Goal: Information Seeking & Learning: Learn about a topic

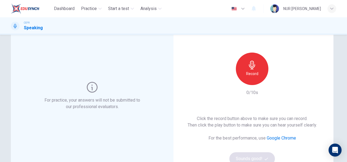
scroll to position [31, 0]
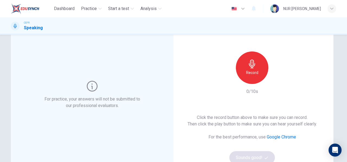
click at [252, 72] on h6 "Record" at bounding box center [252, 72] width 12 height 7
click at [273, 81] on div "button" at bounding box center [277, 79] width 9 height 9
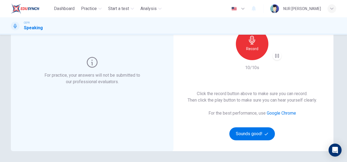
click at [253, 125] on div "Click the record button above to make sure you can record. Then click the play …" at bounding box center [252, 116] width 129 height 50
click at [255, 133] on button "Sounds good!" at bounding box center [252, 133] width 46 height 13
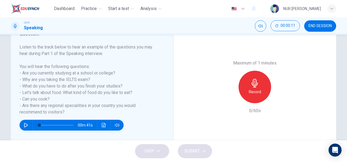
scroll to position [82, 0]
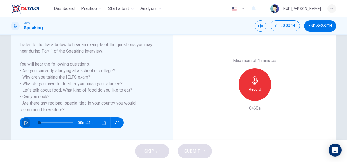
click at [24, 122] on icon "button" at bounding box center [26, 123] width 4 height 4
click at [186, 97] on div "Maximum of 1 minutes Record 0/60s" at bounding box center [255, 85] width 163 height 134
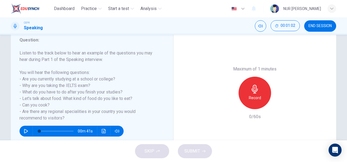
scroll to position [75, 0]
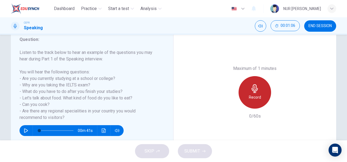
click at [254, 95] on h6 "Record" at bounding box center [255, 97] width 12 height 7
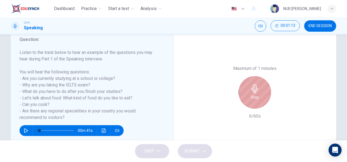
click at [257, 94] on h6 "Stop" at bounding box center [255, 97] width 8 height 7
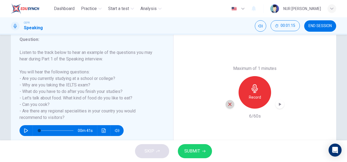
click at [230, 104] on icon "button" at bounding box center [230, 104] width 5 height 5
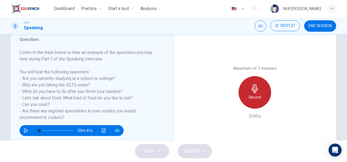
click at [254, 92] on icon "button" at bounding box center [255, 88] width 6 height 9
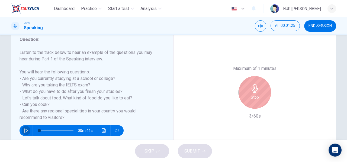
click at [25, 130] on icon "button" at bounding box center [26, 131] width 4 height 4
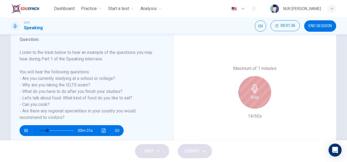
click at [249, 98] on div "Stop" at bounding box center [255, 92] width 33 height 33
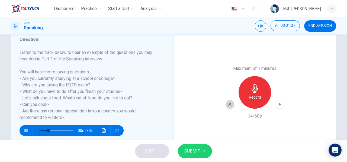
click at [226, 106] on div "button" at bounding box center [230, 104] width 9 height 9
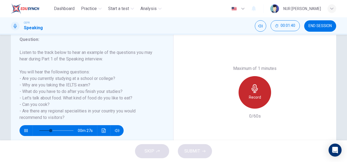
click at [255, 92] on icon "button" at bounding box center [255, 88] width 9 height 9
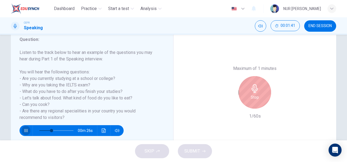
click at [24, 129] on icon "button" at bounding box center [26, 131] width 4 height 4
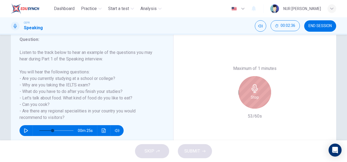
click at [255, 91] on icon "button" at bounding box center [255, 88] width 9 height 9
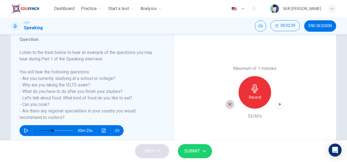
click at [228, 105] on icon "button" at bounding box center [230, 104] width 5 height 5
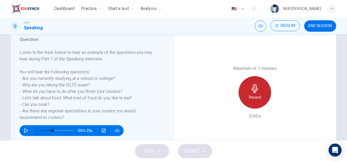
click at [259, 91] on div "Record" at bounding box center [255, 92] width 33 height 33
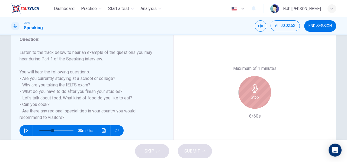
click at [259, 91] on div "Stop" at bounding box center [255, 92] width 33 height 33
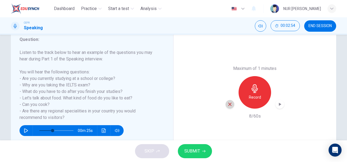
click at [232, 105] on div "button" at bounding box center [230, 104] width 9 height 9
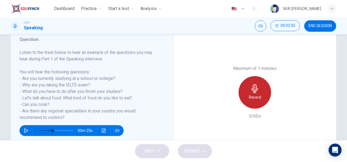
click at [245, 94] on div "Record" at bounding box center [255, 92] width 33 height 33
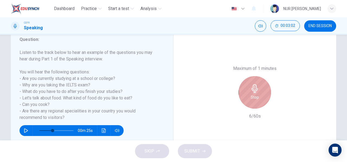
click at [245, 94] on div "Stop" at bounding box center [255, 92] width 33 height 33
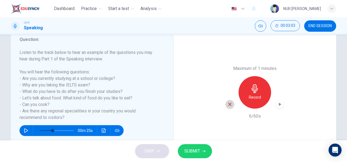
click at [228, 104] on icon "button" at bounding box center [230, 104] width 5 height 5
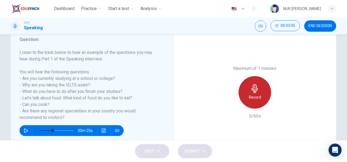
click at [258, 86] on div "Record" at bounding box center [255, 92] width 33 height 33
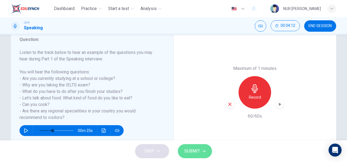
click at [200, 154] on button "SUBMIT" at bounding box center [195, 151] width 34 height 14
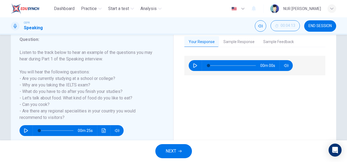
type input "0"
click at [194, 66] on icon "button" at bounding box center [195, 65] width 4 height 4
type input "80"
click at [242, 43] on button "Sample Response" at bounding box center [239, 41] width 40 height 11
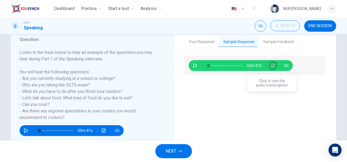
click at [271, 63] on icon "Click to see the audio transcription" at bounding box center [273, 65] width 4 height 4
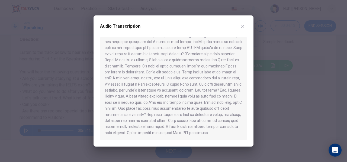
scroll to position [0, 0]
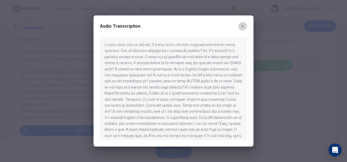
click at [242, 23] on button "button" at bounding box center [242, 26] width 9 height 9
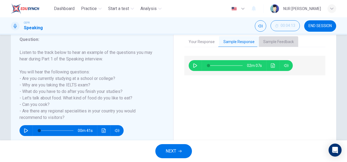
click at [283, 39] on button "Sample Feedback" at bounding box center [278, 41] width 39 height 11
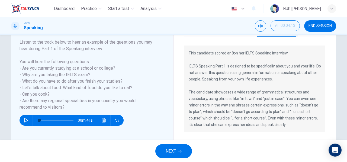
scroll to position [85, 0]
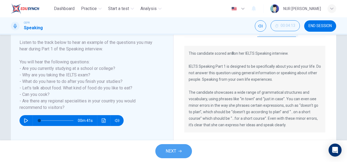
click at [176, 152] on span "NEXT" at bounding box center [171, 152] width 11 height 8
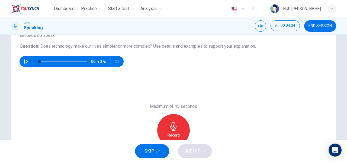
scroll to position [57, 0]
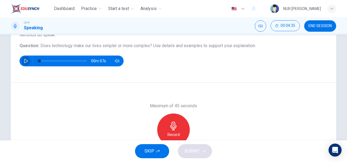
click at [23, 58] on button "button" at bounding box center [26, 61] width 9 height 11
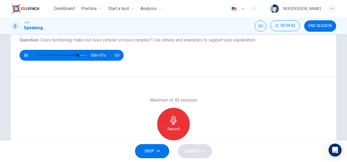
scroll to position [64, 0]
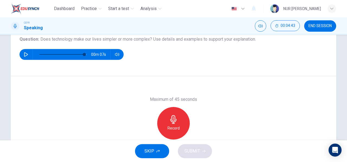
type input "0"
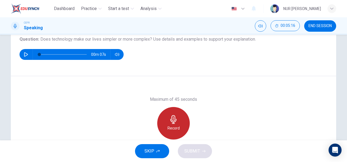
click at [171, 126] on h6 "Record" at bounding box center [174, 128] width 12 height 7
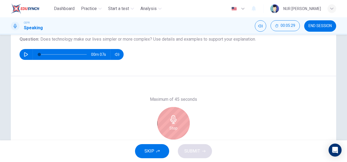
click at [171, 126] on h6 "Stop" at bounding box center [173, 128] width 8 height 7
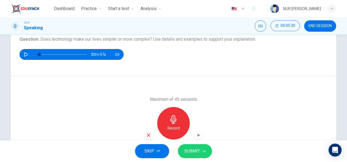
scroll to position [94, 0]
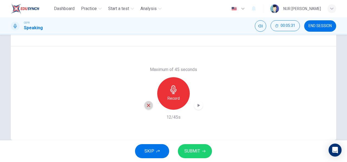
click at [147, 104] on icon "button" at bounding box center [148, 105] width 5 height 5
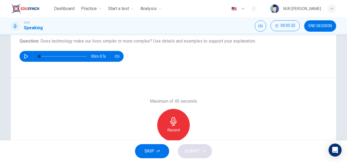
scroll to position [62, 0]
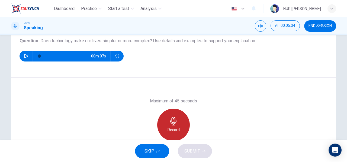
click at [176, 134] on div "Record" at bounding box center [173, 125] width 33 height 33
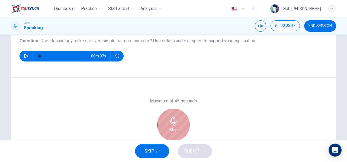
click at [176, 134] on div "Stop" at bounding box center [173, 125] width 33 height 33
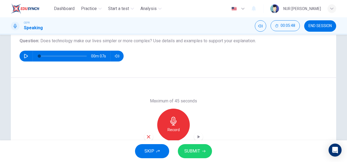
scroll to position [100, 0]
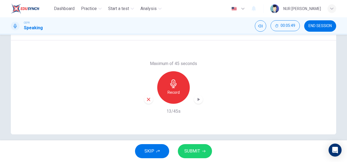
click at [146, 102] on div "button" at bounding box center [148, 99] width 9 height 9
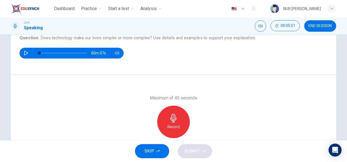
scroll to position [65, 0]
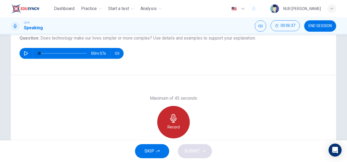
click at [170, 128] on h6 "Record" at bounding box center [174, 127] width 12 height 7
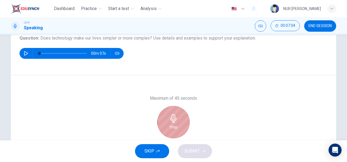
click at [170, 128] on h6 "Stop" at bounding box center [173, 127] width 8 height 7
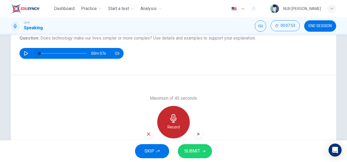
click at [170, 128] on h6 "Record" at bounding box center [174, 127] width 12 height 7
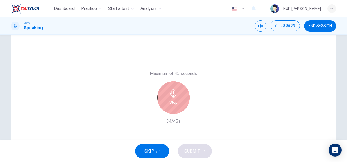
scroll to position [81, 0]
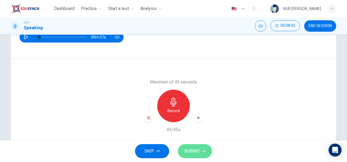
click at [193, 156] on button "SUBMIT" at bounding box center [195, 151] width 34 height 14
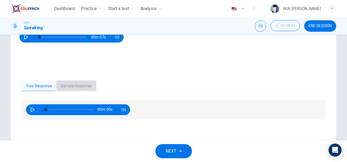
click at [73, 84] on button "Sample Response" at bounding box center [76, 86] width 40 height 11
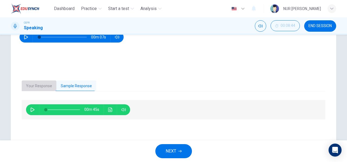
click at [42, 83] on button "Your Response" at bounding box center [39, 86] width 35 height 11
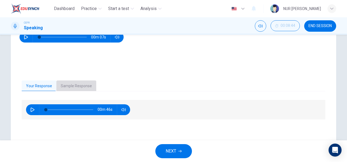
click at [79, 85] on button "Sample Response" at bounding box center [76, 86] width 40 height 11
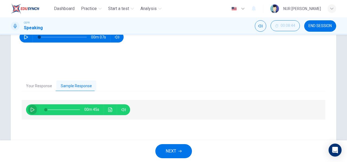
click at [33, 111] on button "button" at bounding box center [32, 109] width 9 height 11
click at [109, 111] on icon "Click to see the audio transcription" at bounding box center [110, 110] width 4 height 4
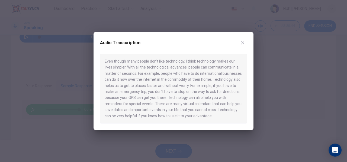
type input "0"
click at [242, 42] on icon "button" at bounding box center [242, 42] width 3 height 3
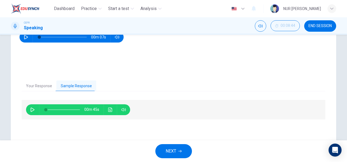
click at [169, 150] on span "NEXT" at bounding box center [171, 152] width 11 height 8
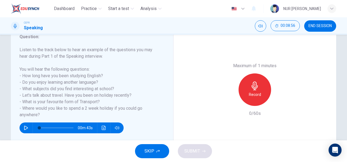
scroll to position [77, 0]
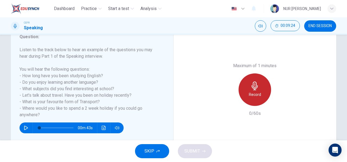
click at [249, 95] on h6 "Record" at bounding box center [255, 94] width 12 height 7
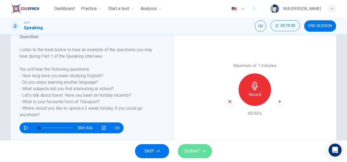
click at [192, 154] on span "SUBMIT" at bounding box center [192, 152] width 16 height 8
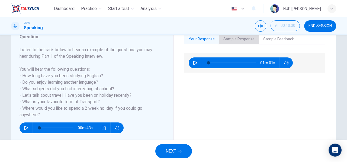
click at [232, 37] on button "Sample Response" at bounding box center [239, 39] width 40 height 11
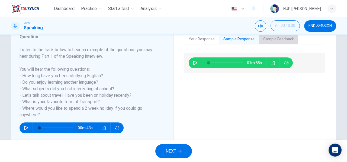
click at [272, 38] on button "Sample Feedback" at bounding box center [278, 39] width 39 height 11
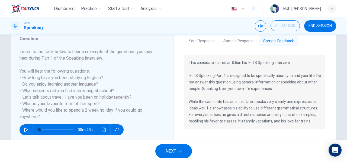
scroll to position [71, 0]
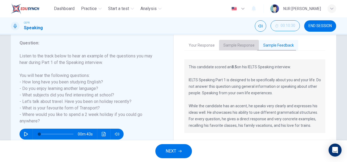
click at [246, 45] on button "Sample Response" at bounding box center [239, 45] width 40 height 11
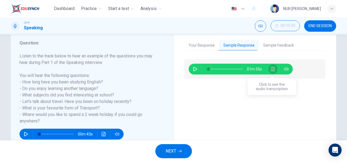
click at [274, 64] on button "Click to see the audio transcription" at bounding box center [273, 69] width 9 height 11
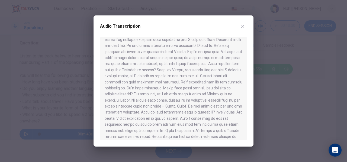
scroll to position [20, 0]
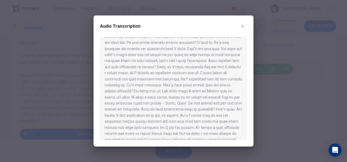
click at [242, 27] on icon "button" at bounding box center [242, 26] width 3 height 3
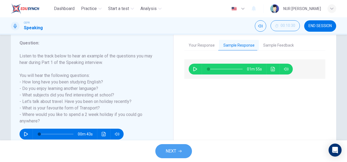
click at [181, 152] on icon "button" at bounding box center [179, 151] width 3 height 3
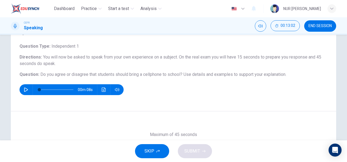
scroll to position [59, 0]
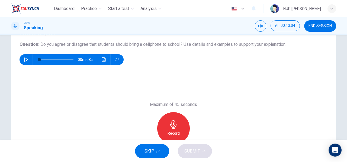
click at [173, 121] on icon "button" at bounding box center [173, 124] width 9 height 9
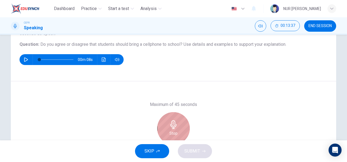
click at [173, 121] on icon "button" at bounding box center [173, 124] width 9 height 9
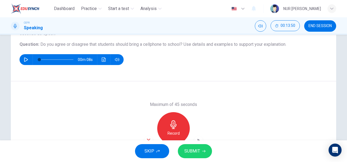
scroll to position [78, 0]
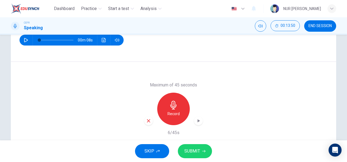
click at [147, 123] on div "button" at bounding box center [148, 121] width 9 height 9
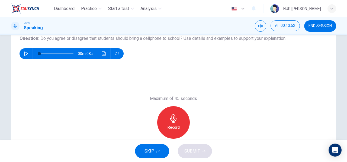
scroll to position [65, 0]
click at [164, 116] on div "Record" at bounding box center [173, 122] width 33 height 33
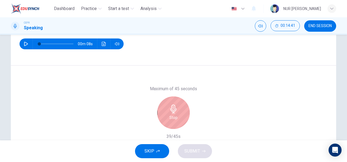
scroll to position [75, 0]
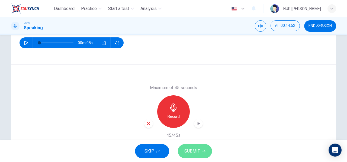
click at [193, 146] on button "SUBMIT" at bounding box center [195, 151] width 34 height 14
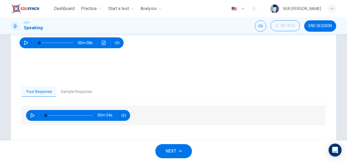
click at [82, 91] on button "Sample Response" at bounding box center [76, 91] width 40 height 11
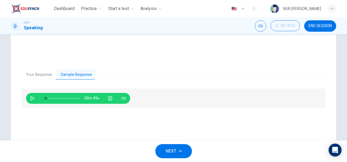
scroll to position [93, 0]
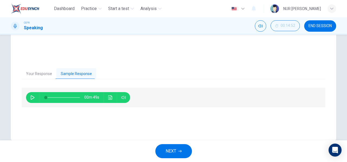
click at [102, 95] on span "00m 49s" at bounding box center [93, 97] width 19 height 11
click at [111, 97] on icon "Click to see the audio transcription" at bounding box center [110, 97] width 4 height 4
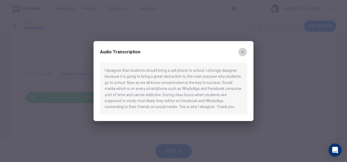
click at [243, 51] on icon "button" at bounding box center [242, 51] width 3 height 3
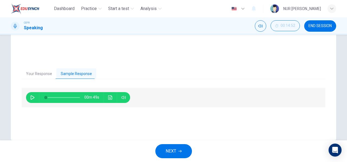
click at [28, 97] on button "button" at bounding box center [32, 97] width 9 height 11
click at [108, 96] on icon "Click to see the audio transcription" at bounding box center [110, 97] width 4 height 4
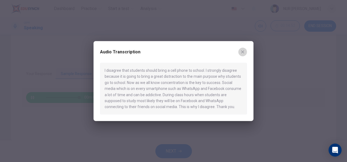
click at [246, 52] on button "button" at bounding box center [242, 52] width 9 height 9
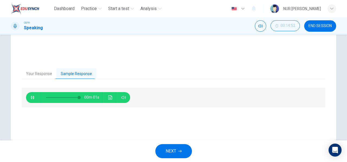
type input "0"
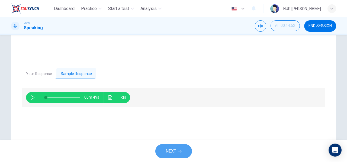
click at [180, 150] on icon "button" at bounding box center [179, 151] width 3 height 3
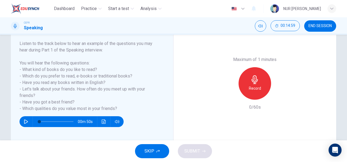
scroll to position [84, 0]
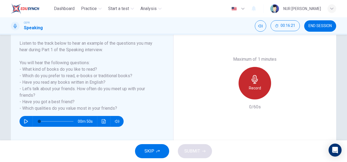
click at [252, 82] on icon "button" at bounding box center [255, 79] width 6 height 9
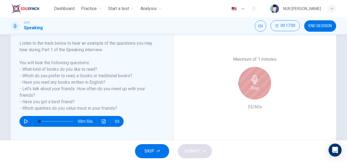
click at [252, 82] on icon "button" at bounding box center [255, 79] width 6 height 9
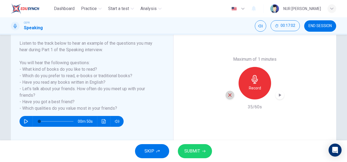
click at [229, 95] on icon "button" at bounding box center [229, 95] width 3 height 3
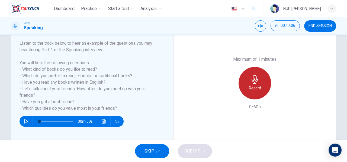
click at [256, 88] on h6 "Record" at bounding box center [255, 88] width 12 height 7
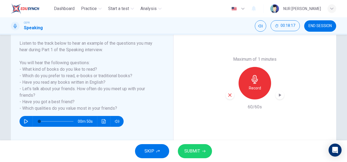
click at [192, 154] on span "SUBMIT" at bounding box center [192, 152] width 16 height 8
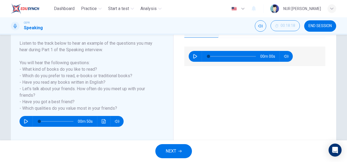
scroll to position [72, 0]
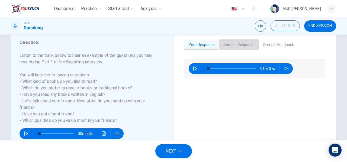
click at [242, 43] on button "Sample Response" at bounding box center [239, 44] width 40 height 11
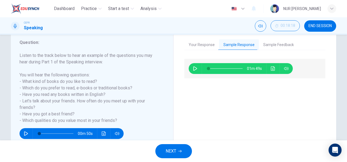
click at [268, 44] on button "Sample Feedback" at bounding box center [278, 44] width 39 height 11
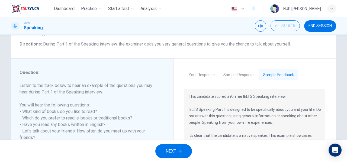
scroll to position [17, 0]
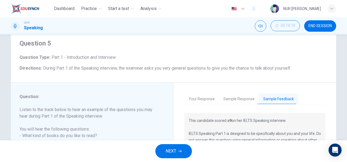
click at [209, 102] on button "Your Response" at bounding box center [201, 99] width 35 height 11
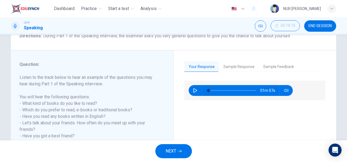
scroll to position [50, 0]
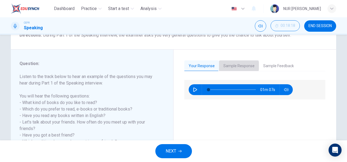
click at [234, 66] on button "Sample Response" at bounding box center [239, 65] width 40 height 11
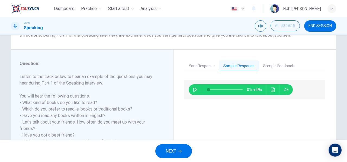
click at [194, 94] on button "button" at bounding box center [195, 89] width 9 height 11
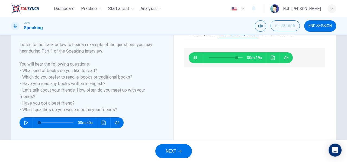
scroll to position [88, 0]
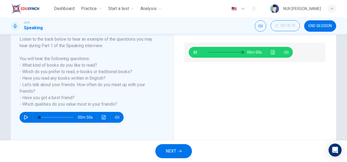
type input "0"
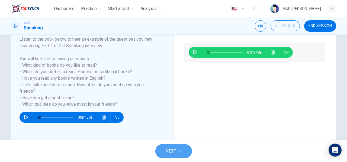
click at [180, 151] on icon "button" at bounding box center [179, 151] width 3 height 2
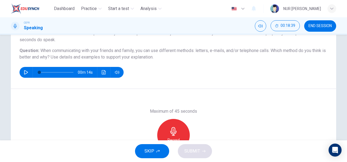
scroll to position [55, 0]
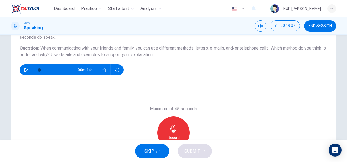
drag, startPoint x: 241, startPoint y: 49, endPoint x: 273, endPoint y: 48, distance: 31.5
click at [273, 48] on span "When communicating with your friends and family, you can use different methods:…" at bounding box center [173, 52] width 306 height 12
click at [174, 125] on icon "button" at bounding box center [173, 129] width 9 height 9
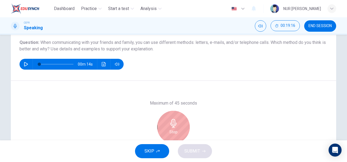
scroll to position [60, 0]
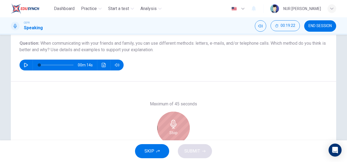
click at [173, 126] on icon "button" at bounding box center [173, 124] width 9 height 9
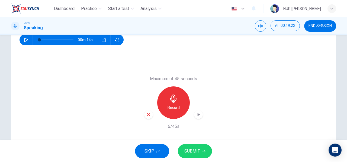
scroll to position [85, 0]
click at [148, 114] on icon "button" at bounding box center [148, 114] width 5 height 5
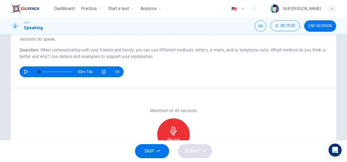
scroll to position [53, 0]
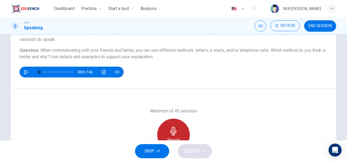
click at [173, 125] on div "Record" at bounding box center [173, 135] width 33 height 33
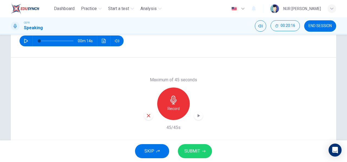
scroll to position [85, 0]
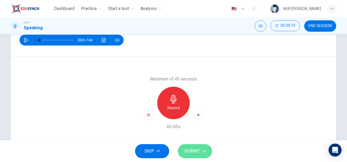
click at [194, 152] on span "SUBMIT" at bounding box center [192, 152] width 16 height 8
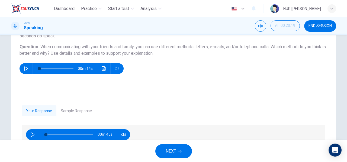
scroll to position [94, 0]
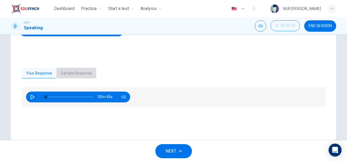
click at [70, 71] on button "Sample Response" at bounding box center [76, 73] width 40 height 11
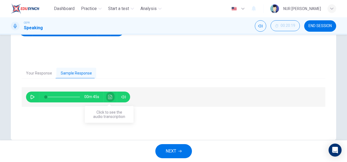
click at [111, 96] on button "Click to see the audio transcription" at bounding box center [110, 97] width 9 height 11
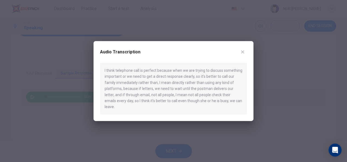
click at [242, 53] on icon "button" at bounding box center [242, 51] width 3 height 3
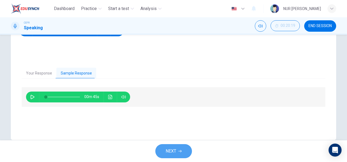
click at [177, 149] on button "NEXT" at bounding box center [173, 151] width 37 height 14
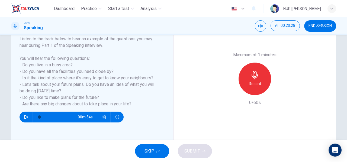
scroll to position [89, 0]
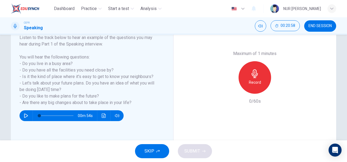
click at [252, 75] on icon "button" at bounding box center [255, 73] width 6 height 9
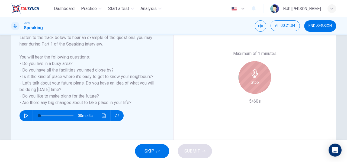
click at [242, 75] on div "Stop" at bounding box center [255, 77] width 33 height 33
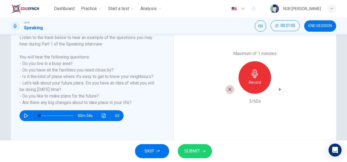
click at [230, 91] on icon "button" at bounding box center [230, 89] width 5 height 5
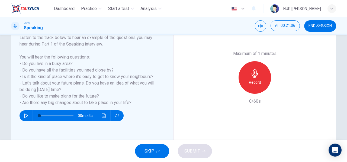
click at [255, 69] on icon "button" at bounding box center [255, 73] width 9 height 9
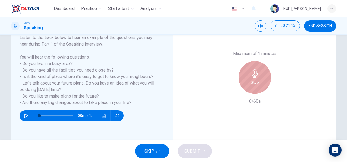
click at [255, 69] on icon "button" at bounding box center [255, 73] width 9 height 9
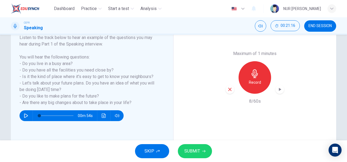
click at [228, 87] on icon "button" at bounding box center [230, 89] width 5 height 5
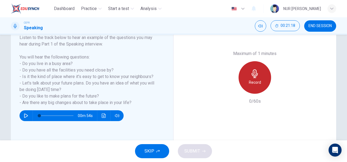
click at [246, 82] on div "Record" at bounding box center [255, 77] width 33 height 33
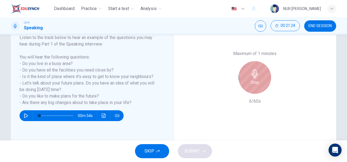
click at [246, 82] on div "Stop" at bounding box center [255, 77] width 33 height 33
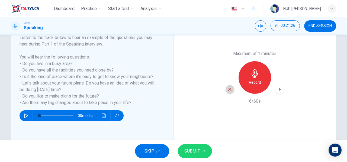
click at [229, 93] on div "button" at bounding box center [230, 89] width 9 height 9
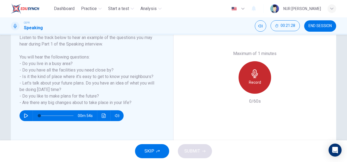
click at [246, 86] on div "Record" at bounding box center [255, 77] width 33 height 33
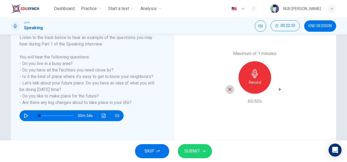
click at [229, 91] on icon "button" at bounding box center [230, 89] width 5 height 5
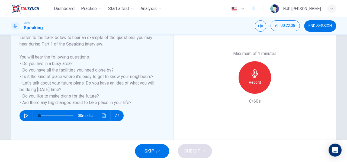
click at [253, 79] on h6 "Record" at bounding box center [255, 82] width 12 height 7
click at [191, 159] on div "SKIP SUBMIT" at bounding box center [173, 151] width 347 height 22
click at [193, 154] on span "SUBMIT" at bounding box center [192, 152] width 16 height 8
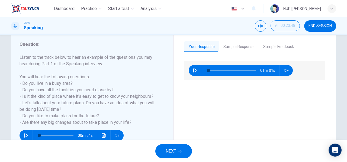
scroll to position [69, 0]
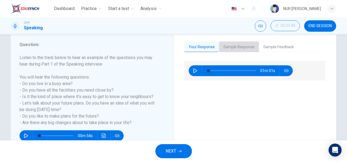
click at [247, 44] on button "Sample Response" at bounding box center [239, 46] width 40 height 11
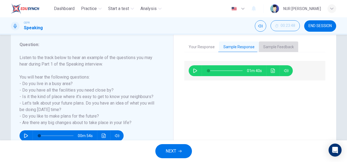
click at [264, 44] on button "Sample Feedback" at bounding box center [278, 46] width 39 height 11
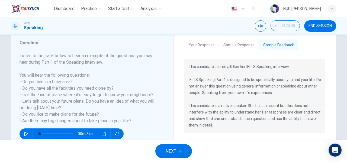
scroll to position [71, 0]
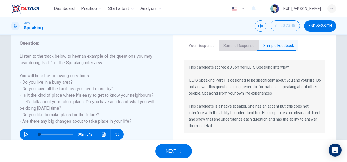
click at [243, 48] on button "Sample Response" at bounding box center [239, 45] width 40 height 11
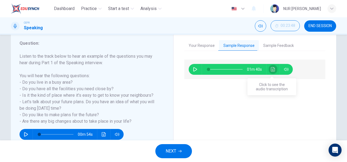
click at [272, 73] on button "Click to see the audio transcription" at bounding box center [273, 69] width 9 height 11
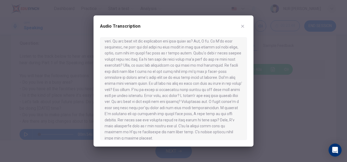
scroll to position [27, 0]
click at [243, 27] on icon "button" at bounding box center [243, 26] width 4 height 4
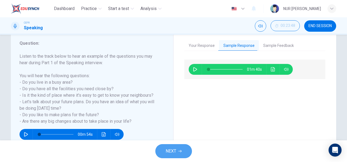
click at [176, 151] on button "NEXT" at bounding box center [173, 151] width 37 height 14
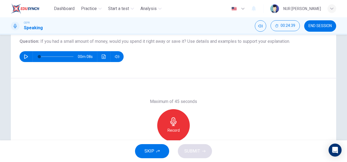
scroll to position [62, 0]
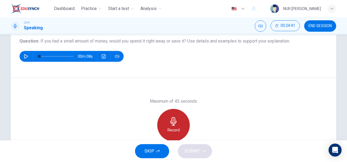
click at [173, 121] on icon "button" at bounding box center [173, 121] width 9 height 9
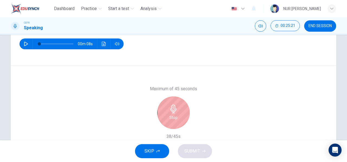
scroll to position [75, 0]
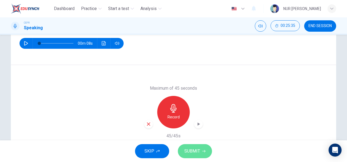
click at [192, 150] on span "SUBMIT" at bounding box center [192, 152] width 16 height 8
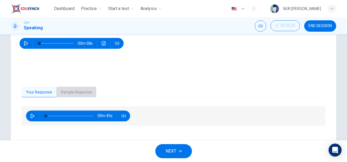
click at [84, 96] on button "Sample Response" at bounding box center [76, 92] width 40 height 11
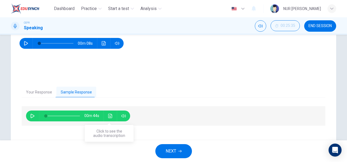
click at [111, 113] on button "Click to see the audio transcription" at bounding box center [110, 116] width 9 height 11
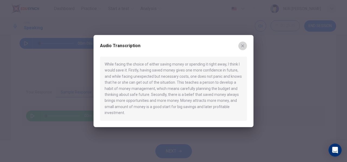
click at [242, 46] on icon "button" at bounding box center [242, 45] width 3 height 3
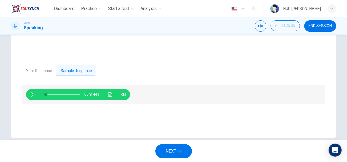
scroll to position [104, 0]
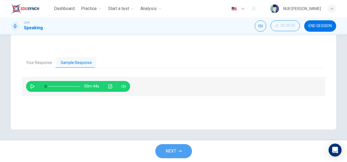
click at [176, 153] on span "NEXT" at bounding box center [171, 152] width 11 height 8
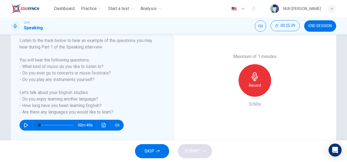
scroll to position [87, 0]
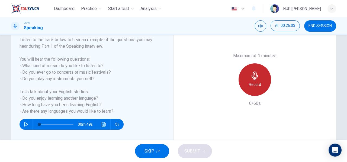
click at [258, 81] on div "Record" at bounding box center [255, 79] width 33 height 33
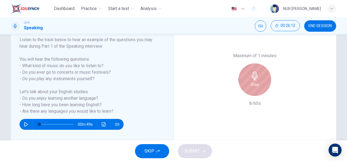
click at [258, 81] on div "Stop" at bounding box center [255, 79] width 33 height 33
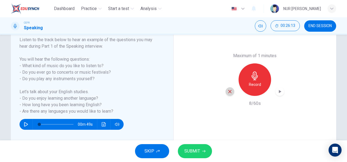
click at [228, 91] on icon "button" at bounding box center [229, 91] width 3 height 3
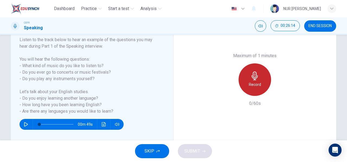
click at [248, 80] on div "Record" at bounding box center [255, 79] width 33 height 33
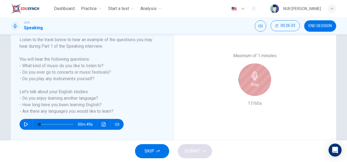
click at [248, 80] on div "Stop" at bounding box center [255, 79] width 33 height 33
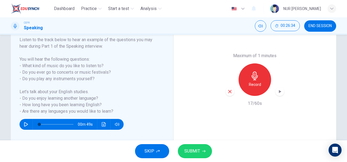
click at [226, 95] on div "Record" at bounding box center [255, 79] width 59 height 33
click at [228, 92] on icon "button" at bounding box center [229, 91] width 3 height 3
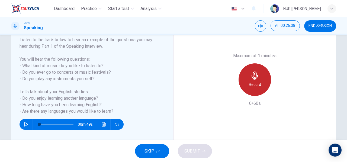
click at [252, 76] on icon "button" at bounding box center [255, 76] width 9 height 9
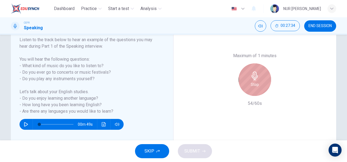
click at [252, 76] on icon "button" at bounding box center [255, 76] width 9 height 9
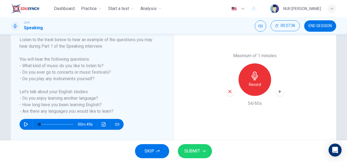
click at [229, 91] on icon "button" at bounding box center [229, 91] width 3 height 3
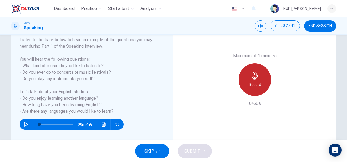
click at [251, 76] on icon "button" at bounding box center [255, 76] width 9 height 9
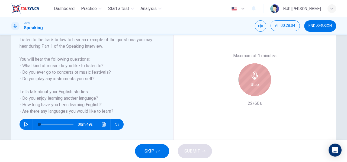
click at [251, 76] on icon "button" at bounding box center [255, 76] width 9 height 9
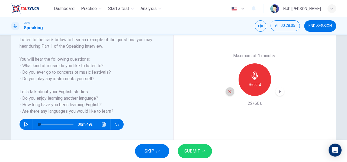
click at [228, 92] on icon "button" at bounding box center [230, 91] width 5 height 5
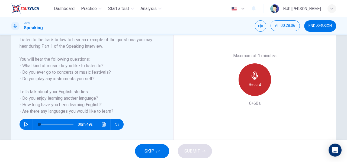
click at [253, 84] on h6 "Record" at bounding box center [255, 84] width 12 height 7
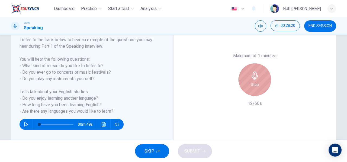
click at [253, 84] on h6 "Stop" at bounding box center [255, 84] width 8 height 7
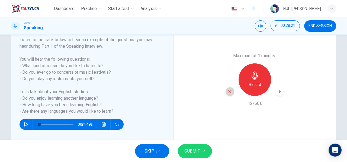
click at [228, 91] on icon "button" at bounding box center [230, 91] width 5 height 5
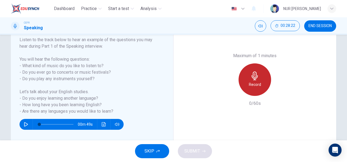
click at [253, 78] on icon "button" at bounding box center [255, 76] width 6 height 9
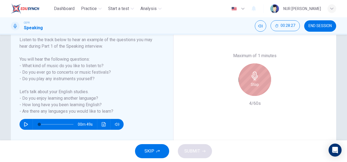
click at [253, 78] on icon "button" at bounding box center [255, 76] width 6 height 9
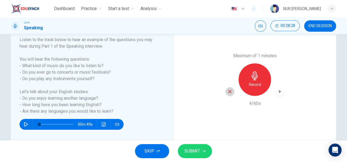
click at [228, 91] on icon "button" at bounding box center [230, 91] width 5 height 5
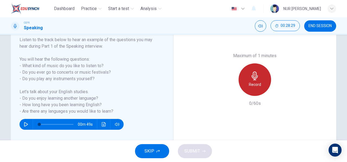
click at [249, 83] on h6 "Record" at bounding box center [255, 84] width 12 height 7
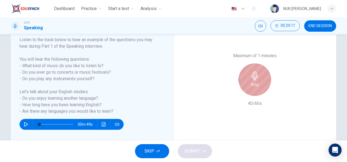
click at [249, 83] on div "Stop" at bounding box center [255, 79] width 33 height 33
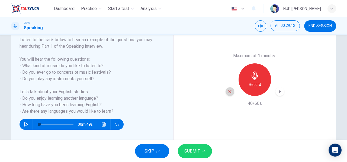
click at [230, 92] on icon "button" at bounding box center [230, 91] width 5 height 5
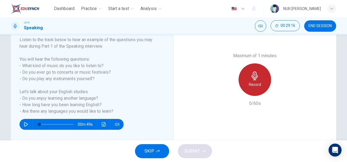
click at [253, 73] on icon "button" at bounding box center [255, 76] width 9 height 9
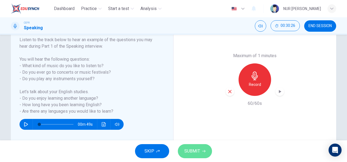
click at [205, 151] on button "SUBMIT" at bounding box center [195, 151] width 34 height 14
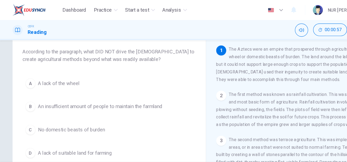
scroll to position [30, 0]
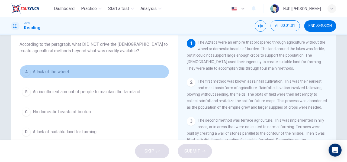
click at [55, 73] on span "A lack of the wheel" at bounding box center [51, 72] width 36 height 7
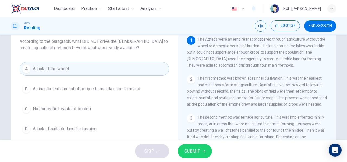
scroll to position [34, 0]
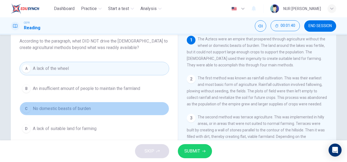
click at [72, 110] on span "No domestic beasts of burden" at bounding box center [62, 108] width 58 height 7
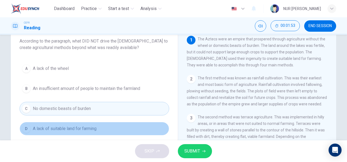
click at [79, 127] on span "A lack of suitable land for farming" at bounding box center [65, 129] width 64 height 7
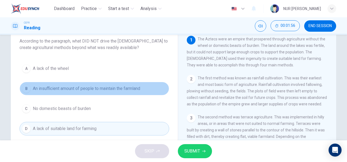
click at [117, 84] on button "B An insufficient amount of people to maintain the farmland" at bounding box center [95, 89] width 150 height 14
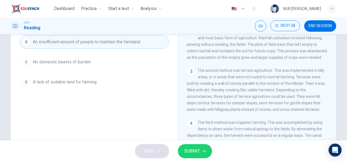
scroll to position [82, 0]
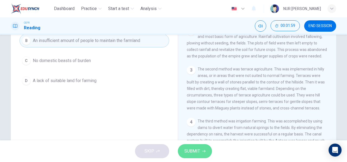
click at [194, 151] on span "SUBMIT" at bounding box center [192, 152] width 16 height 8
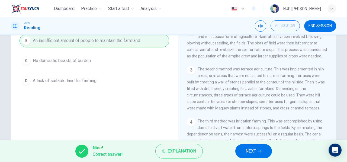
click at [227, 110] on span "The second method was terrace agriculture. This was implemented in hilly areas,…" at bounding box center [256, 88] width 138 height 43
click at [256, 150] on span "NEXT" at bounding box center [251, 152] width 11 height 8
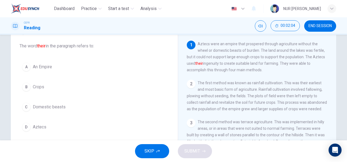
scroll to position [29, 0]
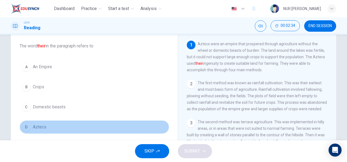
click at [43, 128] on span "Aztecs" at bounding box center [40, 127] width 14 height 7
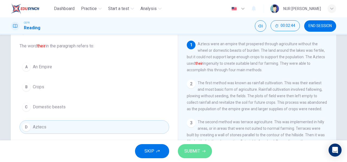
click at [197, 148] on span "SUBMIT" at bounding box center [192, 152] width 16 height 8
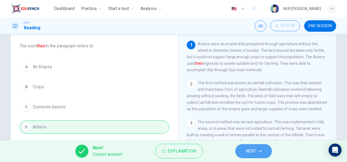
click at [260, 149] on button "NEXT" at bounding box center [253, 151] width 37 height 14
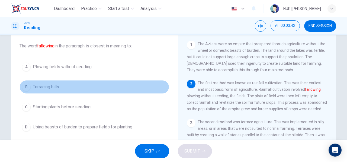
click at [48, 86] on span "Terracing hills" at bounding box center [46, 87] width 26 height 7
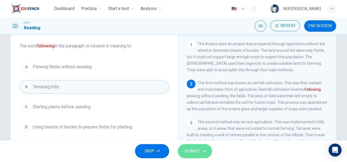
click at [206, 155] on button "SUBMIT" at bounding box center [195, 151] width 34 height 14
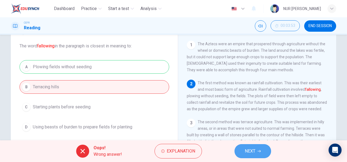
click at [252, 151] on span "NEXT" at bounding box center [250, 152] width 11 height 8
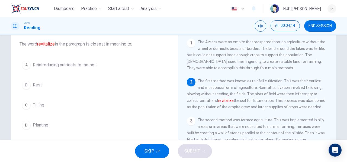
scroll to position [30, 0]
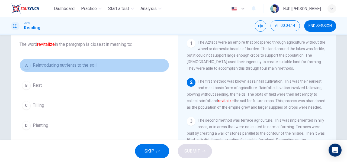
click at [43, 71] on button "A Reintroducing nutrients to the soil" at bounding box center [95, 66] width 150 height 14
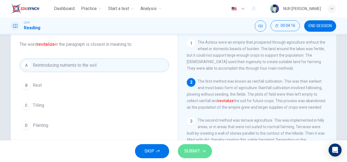
click at [202, 151] on button "SUBMIT" at bounding box center [195, 151] width 34 height 14
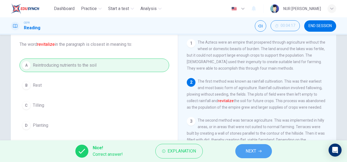
click at [253, 153] on span "NEXT" at bounding box center [251, 152] width 11 height 8
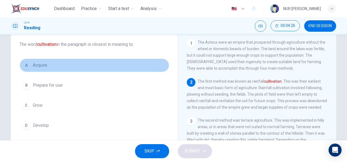
click at [41, 65] on span "Acquire" at bounding box center [40, 65] width 14 height 7
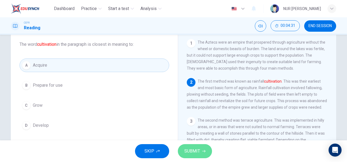
click at [194, 148] on span "SUBMIT" at bounding box center [192, 152] width 16 height 8
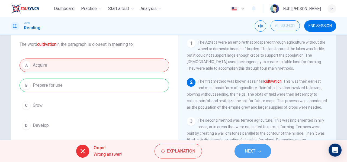
click at [255, 150] on button "NEXT" at bounding box center [253, 151] width 37 height 14
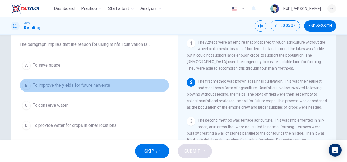
click at [63, 86] on span "To improve the yields for future harvests" at bounding box center [71, 85] width 77 height 7
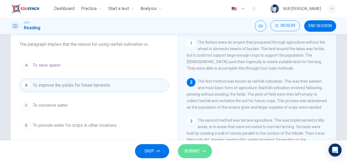
click at [204, 153] on button "SUBMIT" at bounding box center [195, 151] width 34 height 14
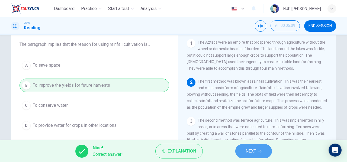
click at [254, 152] on span "NEXT" at bounding box center [251, 152] width 11 height 8
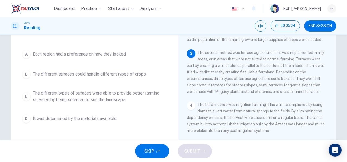
scroll to position [48, 0]
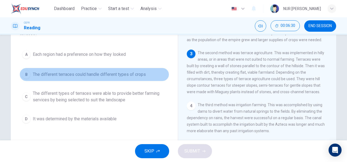
click at [99, 73] on span "The different terraces could handle different types of crops" at bounding box center [89, 74] width 113 height 7
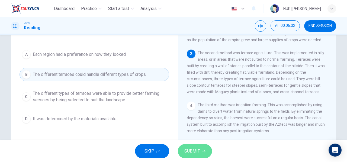
click at [200, 152] on button "SUBMIT" at bounding box center [195, 151] width 34 height 14
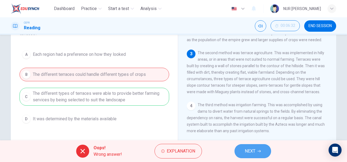
click at [255, 151] on span "NEXT" at bounding box center [250, 152] width 11 height 8
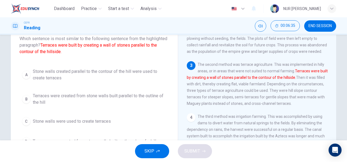
scroll to position [36, 0]
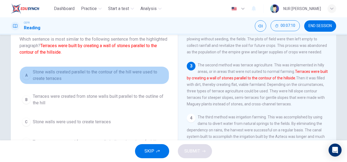
click at [87, 74] on span "Stone walls created parallel to the contour of the hill were used to create ter…" at bounding box center [100, 75] width 134 height 13
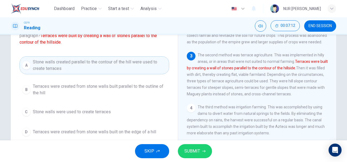
scroll to position [44, 0]
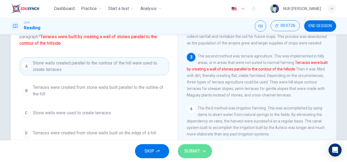
click at [195, 148] on span "SUBMIT" at bounding box center [192, 152] width 16 height 8
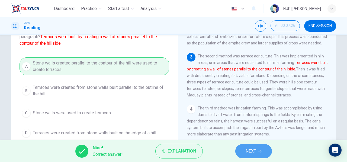
click at [258, 148] on button "NEXT" at bounding box center [253, 151] width 37 height 14
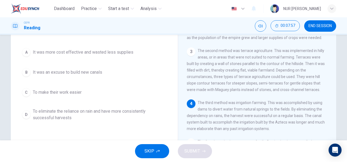
scroll to position [49, 0]
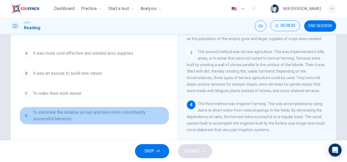
click at [55, 111] on span "To eliminate the reliance on rain and have more consistently successful harvests" at bounding box center [100, 115] width 134 height 13
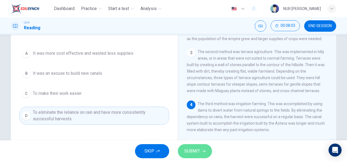
click at [200, 149] on button "SUBMIT" at bounding box center [195, 151] width 34 height 14
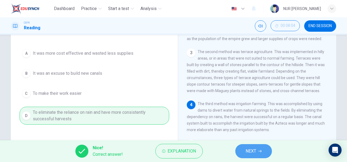
click at [248, 149] on span "NEXT" at bounding box center [251, 152] width 11 height 8
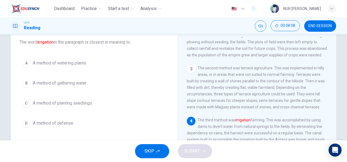
scroll to position [62, 0]
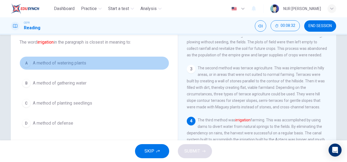
click at [72, 59] on button "A A method of watering plants" at bounding box center [95, 63] width 150 height 14
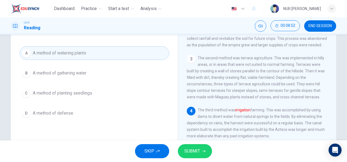
scroll to position [43, 0]
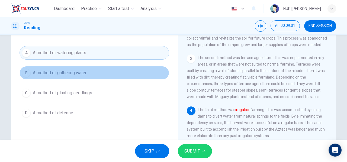
click at [80, 75] on span "A method of gathering water" at bounding box center [60, 73] width 54 height 7
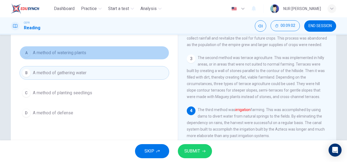
click at [119, 51] on button "A A method of watering plants" at bounding box center [95, 53] width 150 height 14
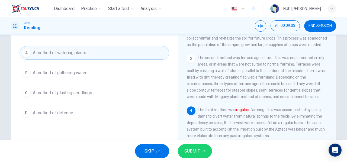
click at [108, 81] on div "A A method of watering plants B A method of gathering water C A method of plant…" at bounding box center [95, 83] width 150 height 74
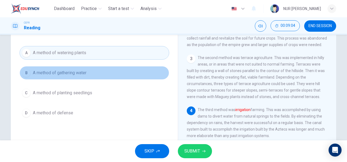
click at [108, 75] on button "B A method of gathering water" at bounding box center [95, 73] width 150 height 14
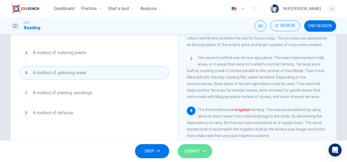
click at [197, 153] on span "SUBMIT" at bounding box center [192, 152] width 16 height 8
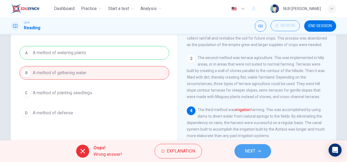
click at [255, 146] on button "NEXT" at bounding box center [253, 151] width 37 height 14
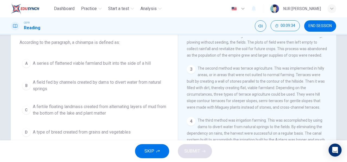
scroll to position [36, 0]
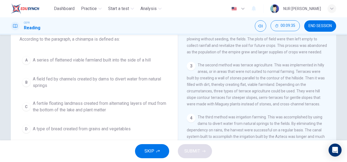
click at [86, 106] on span "A fertile floating landmass created from alternating layers of mud from the bot…" at bounding box center [100, 106] width 134 height 13
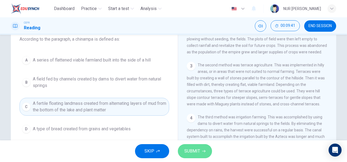
click at [201, 152] on button "SUBMIT" at bounding box center [195, 151] width 34 height 14
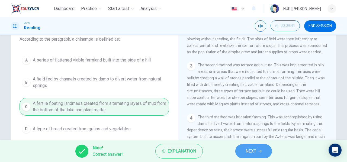
click at [253, 150] on span "NEXT" at bounding box center [251, 152] width 11 height 8
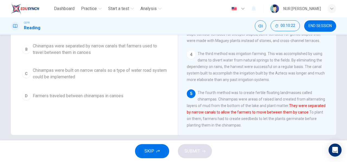
scroll to position [99, 0]
click at [171, 109] on div "Question 12 Which sentence is most similar to the following sentence from the h…" at bounding box center [94, 43] width 158 height 183
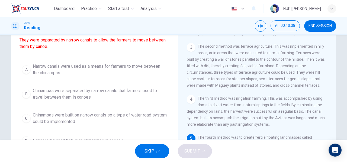
scroll to position [55, 0]
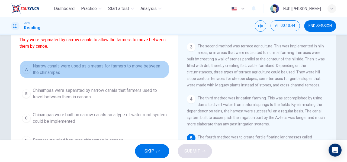
click at [110, 69] on span "Narrow canals were used as a means for farmers to move between the chinampas" at bounding box center [100, 69] width 134 height 13
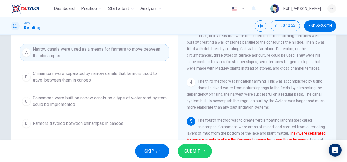
scroll to position [71, 0]
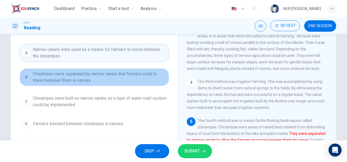
click at [108, 73] on span "Chinampas were separated by narrow canals that farmers used to travel between t…" at bounding box center [100, 77] width 134 height 13
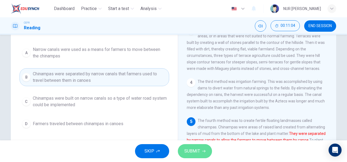
click at [204, 148] on button "SUBMIT" at bounding box center [195, 151] width 34 height 14
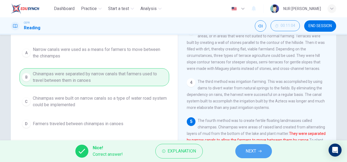
click at [252, 148] on span "NEXT" at bounding box center [251, 152] width 11 height 8
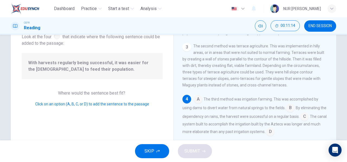
scroll to position [37, 0]
click at [291, 106] on input at bounding box center [290, 108] width 9 height 9
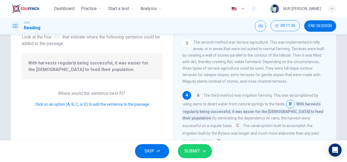
click at [233, 128] on input at bounding box center [237, 126] width 9 height 9
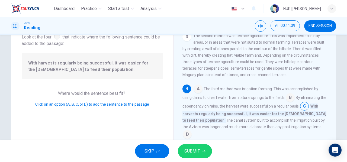
scroll to position [75, 0]
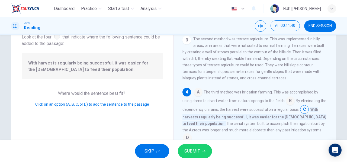
click at [192, 136] on input at bounding box center [187, 138] width 9 height 9
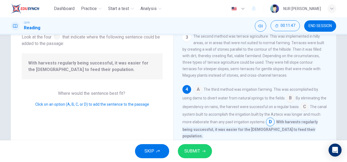
scroll to position [77, 0]
click at [309, 109] on input at bounding box center [304, 107] width 9 height 9
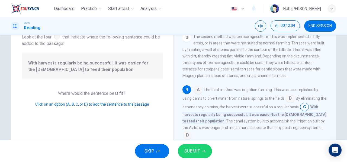
scroll to position [78, 0]
click at [201, 152] on button "SUBMIT" at bounding box center [195, 151] width 34 height 14
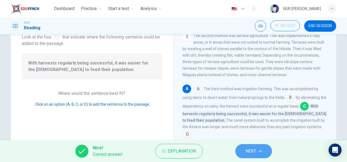
click at [259, 151] on icon "button" at bounding box center [259, 151] width 3 height 2
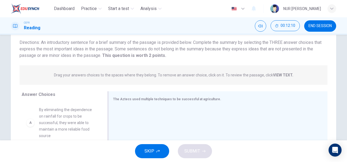
click at [151, 99] on span "The Aztecs used multiple techniques to be successful at agriculture." at bounding box center [167, 99] width 108 height 4
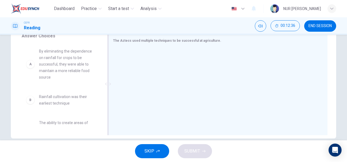
scroll to position [95, 0]
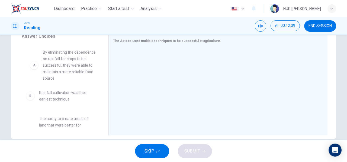
drag, startPoint x: 60, startPoint y: 60, endPoint x: 66, endPoint y: 61, distance: 6.0
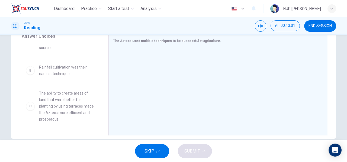
scroll to position [31, 0]
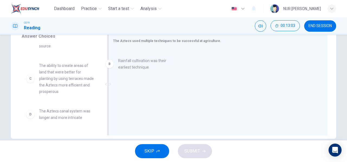
drag, startPoint x: 63, startPoint y: 68, endPoint x: 151, endPoint y: 63, distance: 88.3
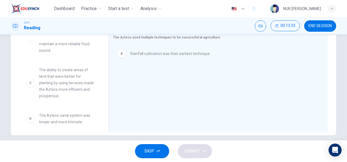
scroll to position [0, 0]
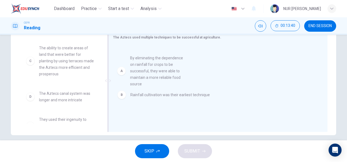
drag, startPoint x: 69, startPoint y: 67, endPoint x: 176, endPoint y: 78, distance: 107.4
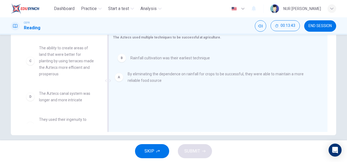
drag, startPoint x: 161, startPoint y: 59, endPoint x: 160, endPoint y: 82, distance: 23.1
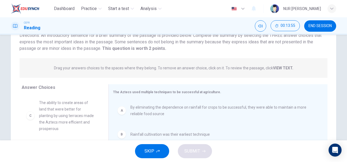
scroll to position [67, 0]
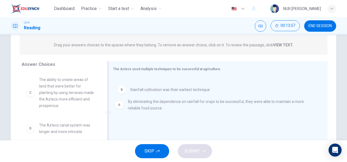
drag, startPoint x: 122, startPoint y: 89, endPoint x: 121, endPoint y: 108, distance: 19.0
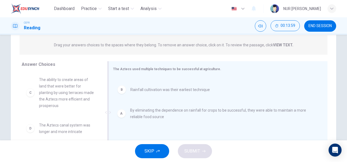
drag, startPoint x: 120, startPoint y: 91, endPoint x: 123, endPoint y: 118, distance: 27.5
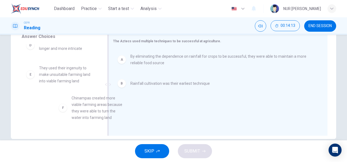
scroll to position [1, 0]
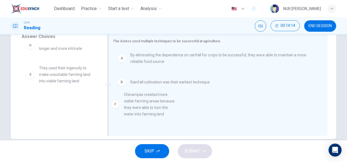
drag, startPoint x: 60, startPoint y: 118, endPoint x: 151, endPoint y: 111, distance: 91.4
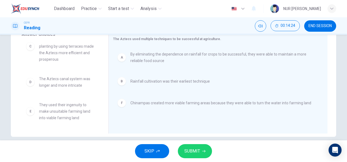
scroll to position [96, 0]
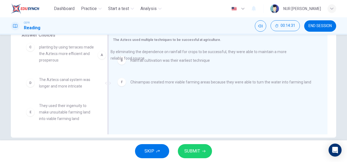
drag, startPoint x: 149, startPoint y: 62, endPoint x: 151, endPoint y: 58, distance: 4.4
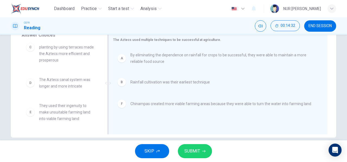
click at [151, 58] on span "By eliminating the dependence on rainfall for crops to be successful, they were…" at bounding box center [222, 58] width 184 height 13
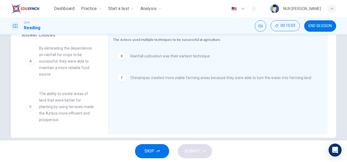
scroll to position [0, 0]
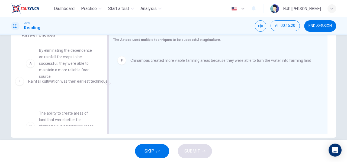
drag, startPoint x: 180, startPoint y: 57, endPoint x: 63, endPoint y: 82, distance: 119.3
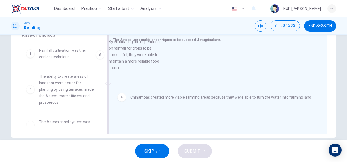
drag, startPoint x: 61, startPoint y: 63, endPoint x: 138, endPoint y: 53, distance: 77.6
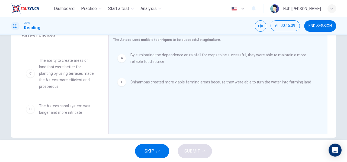
scroll to position [15, 0]
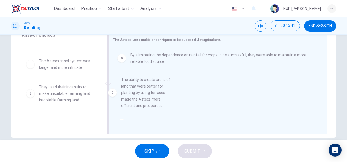
drag, startPoint x: 69, startPoint y: 75, endPoint x: 162, endPoint y: 91, distance: 93.9
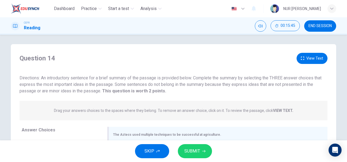
scroll to position [0, 0]
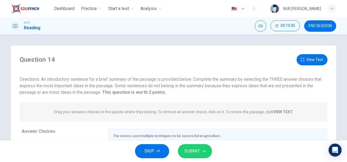
click at [315, 60] on button "View Text" at bounding box center [312, 59] width 31 height 11
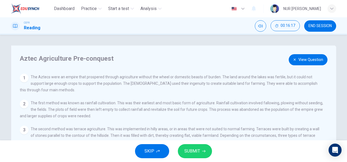
scroll to position [0, 0]
click at [299, 58] on button "View Question" at bounding box center [308, 59] width 39 height 11
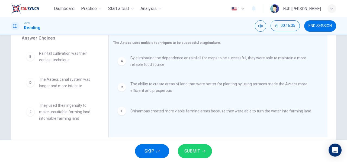
scroll to position [92, 0]
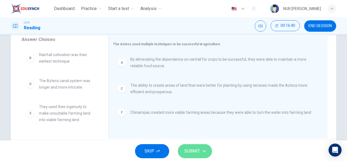
click at [195, 146] on button "SUBMIT" at bounding box center [195, 151] width 34 height 14
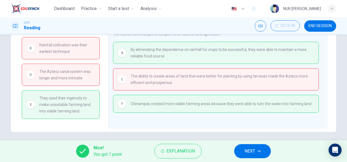
scroll to position [102, 0]
click at [251, 149] on span "NEXT" at bounding box center [250, 152] width 11 height 8
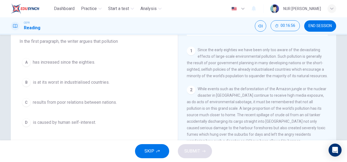
scroll to position [91, 0]
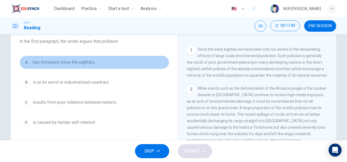
click at [73, 67] on button "A has increased since the eighties." at bounding box center [95, 63] width 150 height 14
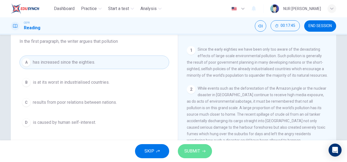
click at [205, 147] on button "SUBMIT" at bounding box center [195, 151] width 34 height 14
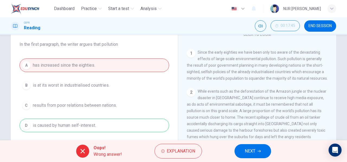
scroll to position [41, 0]
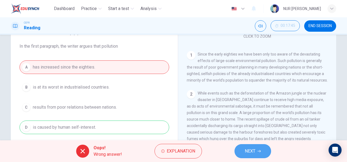
click at [244, 148] on button "NEXT" at bounding box center [253, 151] width 37 height 14
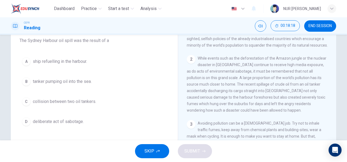
scroll to position [43, 0]
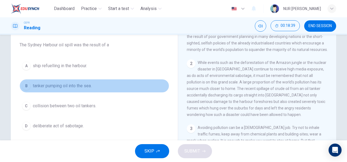
click at [76, 89] on span "tanker pumping oil into the sea." at bounding box center [62, 86] width 59 height 7
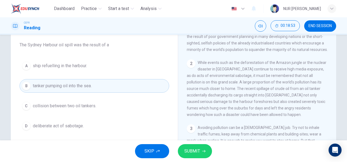
click at [81, 56] on div "Question 16 Choose the correct answer, A , B , C or D . The Sydney Harbour oil …" at bounding box center [94, 73] width 158 height 130
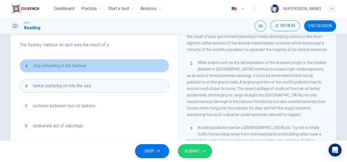
click at [81, 59] on button "A ship refuelling in the harbour." at bounding box center [95, 66] width 150 height 14
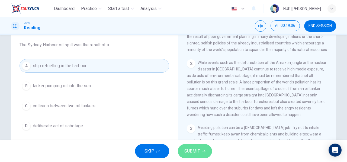
click at [196, 155] on button "SUBMIT" at bounding box center [195, 151] width 34 height 14
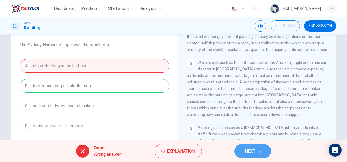
click at [256, 150] on button "NEXT" at bounding box center [253, 151] width 37 height 14
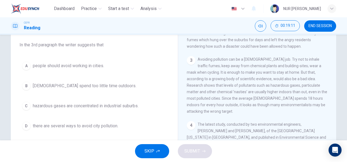
scroll to position [189, 0]
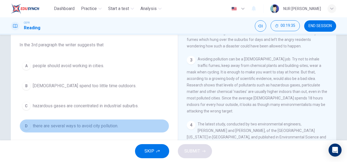
click at [99, 130] on button "D there are several ways to avoid city pollution." at bounding box center [95, 126] width 150 height 14
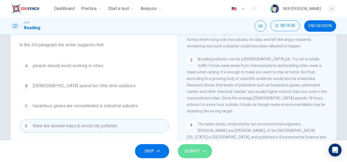
click at [192, 151] on span "SUBMIT" at bounding box center [192, 152] width 16 height 8
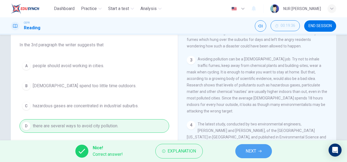
click at [241, 148] on button "NEXT" at bounding box center [253, 151] width 37 height 14
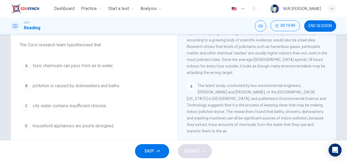
scroll to position [227, 0]
click at [291, 104] on span "The latest study, conducted by two environmental engineers, Richard Corsi and C…" at bounding box center [256, 109] width 139 height 50
drag, startPoint x: 291, startPoint y: 104, endPoint x: 303, endPoint y: 103, distance: 11.7
click at [303, 103] on span "The latest study, conducted by two environmental engineers, Richard Corsi and C…" at bounding box center [256, 109] width 139 height 50
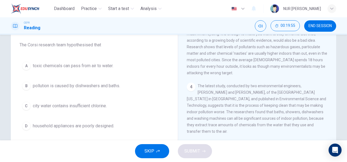
drag, startPoint x: 303, startPoint y: 103, endPoint x: 291, endPoint y: 110, distance: 13.9
click at [291, 110] on span "The latest study, conducted by two environmental engineers, Richard Corsi and C…" at bounding box center [256, 109] width 139 height 50
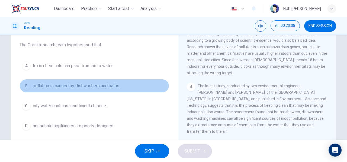
click at [86, 88] on span "pollution is caused by dishwashers and baths." at bounding box center [76, 86] width 87 height 7
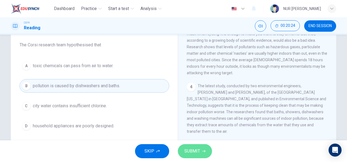
click at [199, 146] on button "SUBMIT" at bounding box center [195, 151] width 34 height 14
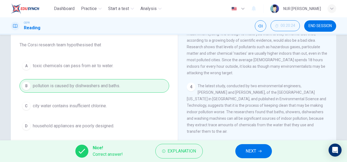
click at [266, 159] on div "Nice! Correct answer! Explanation NEXT" at bounding box center [173, 151] width 347 height 22
click at [260, 153] on button "NEXT" at bounding box center [253, 151] width 37 height 14
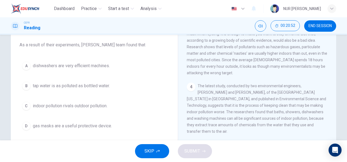
click at [89, 68] on span "dishwashers are very efficient machines." at bounding box center [71, 66] width 77 height 7
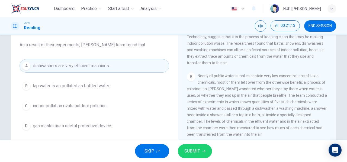
scroll to position [296, 0]
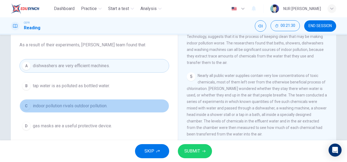
click at [97, 109] on button "C indoor pollution rivals outdoor pollution." at bounding box center [95, 106] width 150 height 14
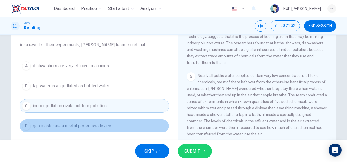
click at [94, 127] on span "gas masks are a useful protective device." at bounding box center [72, 126] width 79 height 7
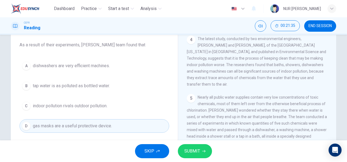
scroll to position [274, 0]
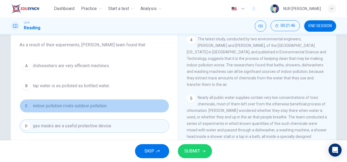
click at [106, 112] on button "C indoor pollution rivals outdoor pollution." at bounding box center [95, 106] width 150 height 14
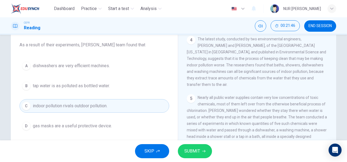
click at [106, 86] on span "tap water is as polluted as bottled water." at bounding box center [71, 86] width 77 height 7
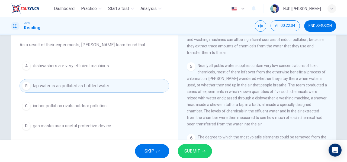
scroll to position [307, 0]
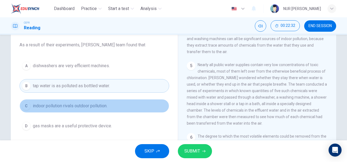
click at [92, 111] on button "C indoor pollution rivals outdoor pollution." at bounding box center [95, 106] width 150 height 14
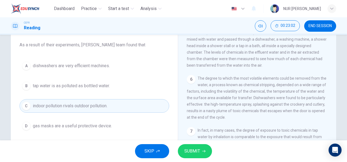
scroll to position [366, 0]
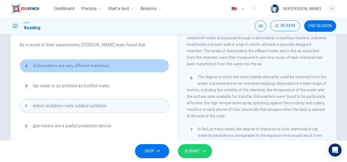
click at [81, 67] on span "dishwashers are very efficient machines." at bounding box center [71, 66] width 77 height 7
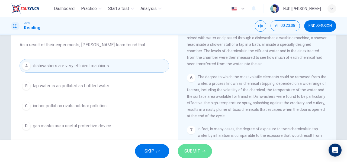
click at [193, 148] on span "SUBMIT" at bounding box center [192, 152] width 16 height 8
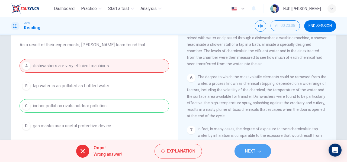
click at [248, 149] on span "NEXT" at bounding box center [250, 152] width 11 height 8
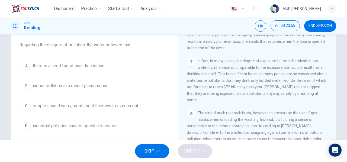
scroll to position [438, 0]
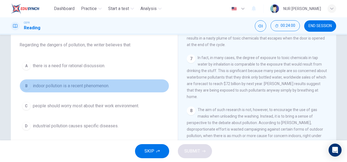
click at [78, 88] on span "indoor pollution is a recent phenomenon." at bounding box center [71, 86] width 76 height 7
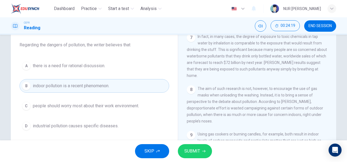
scroll to position [459, 0]
click at [201, 147] on button "SUBMIT" at bounding box center [195, 151] width 34 height 14
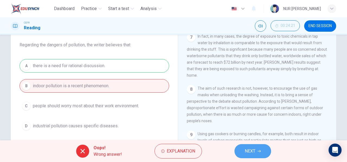
click at [250, 153] on span "NEXT" at bounding box center [250, 152] width 11 height 8
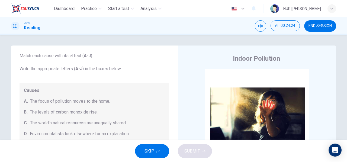
scroll to position [0, 0]
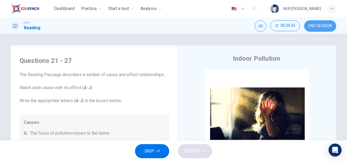
click at [315, 24] on span "END SESSION" at bounding box center [320, 26] width 23 height 4
click at [335, 24] on button "END SESSION" at bounding box center [320, 25] width 32 height 11
